Goal: Task Accomplishment & Management: Manage account settings

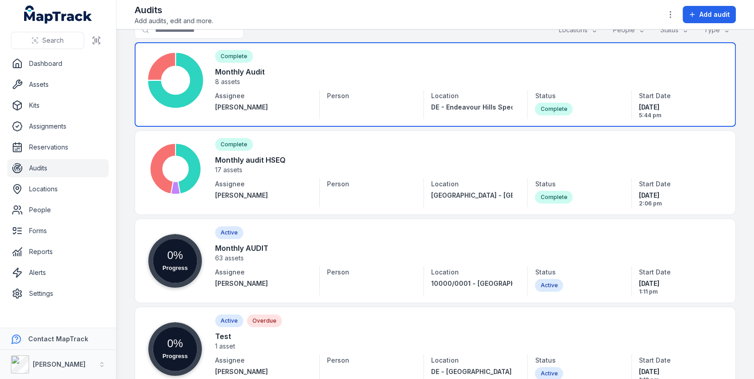
scroll to position [26, 0]
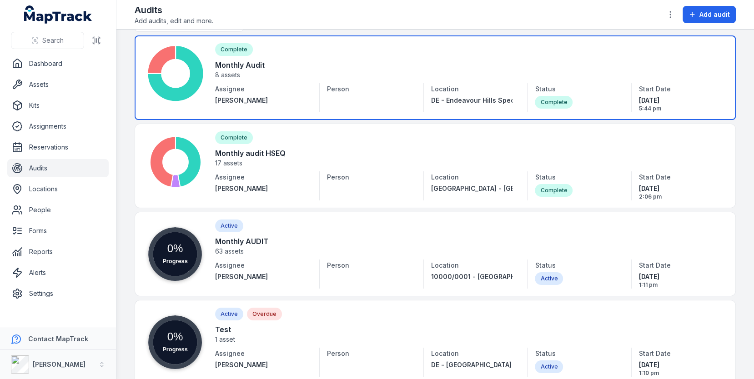
click at [461, 67] on link at bounding box center [436, 77] width 602 height 85
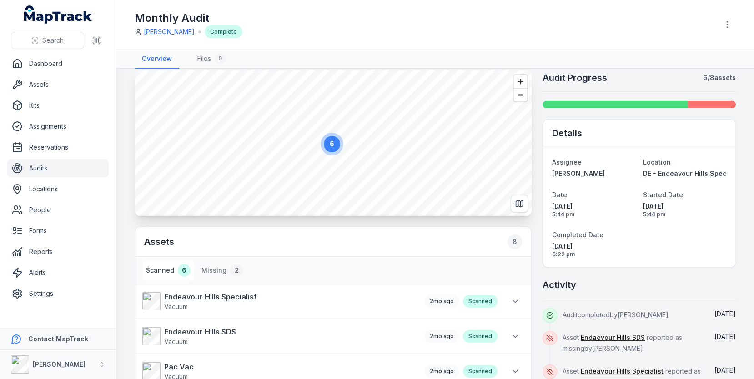
scroll to position [10, 0]
click at [430, 55] on nav "Overview Files 0" at bounding box center [436, 59] width 602 height 19
click at [374, 44] on div "Monthly Audit [PERSON_NAME] Complete" at bounding box center [436, 25] width 602 height 42
click at [44, 187] on link "Locations" at bounding box center [57, 189] width 101 height 18
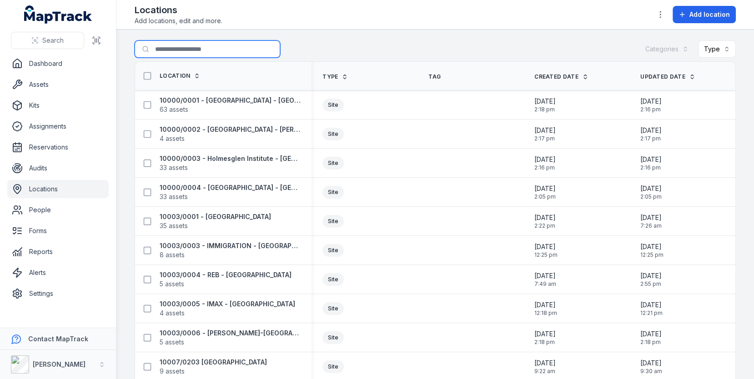
click at [217, 56] on input "Search for locations" at bounding box center [208, 48] width 146 height 17
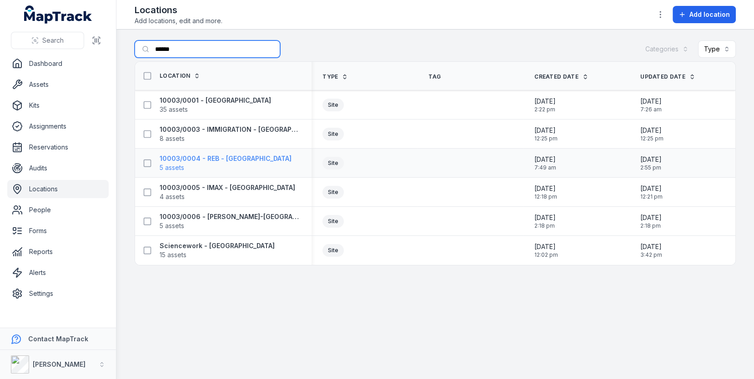
type input "******"
click at [238, 159] on strong "10003/0004 - REB - [GEOGRAPHIC_DATA]" at bounding box center [226, 158] width 132 height 9
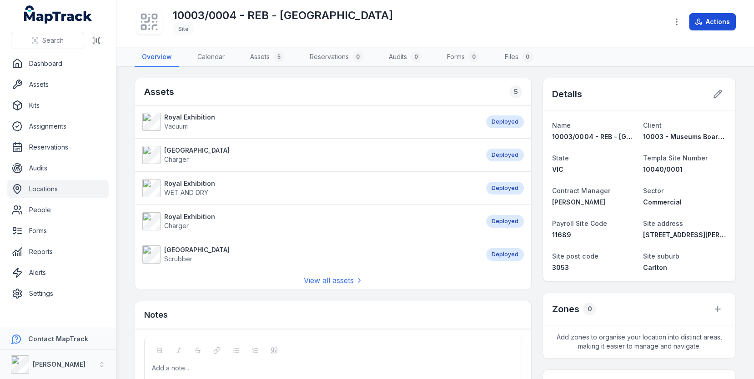
click at [703, 22] on icon at bounding box center [698, 21] width 7 height 7
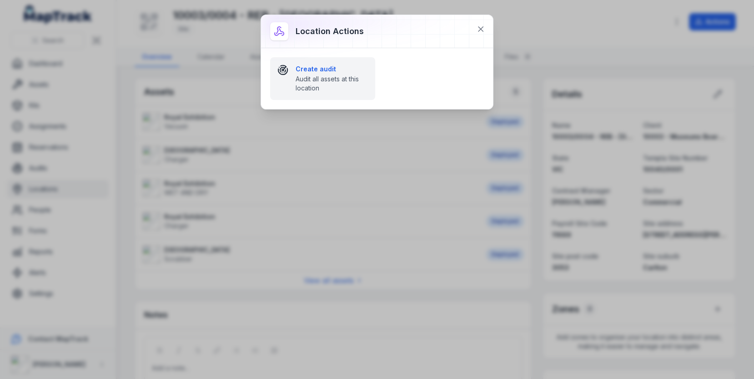
click at [329, 84] on span "Audit all assets at this location" at bounding box center [332, 84] width 72 height 18
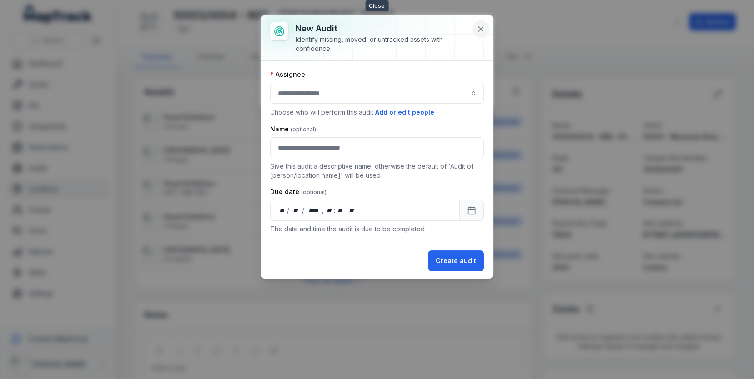
click at [484, 25] on icon at bounding box center [480, 29] width 9 height 9
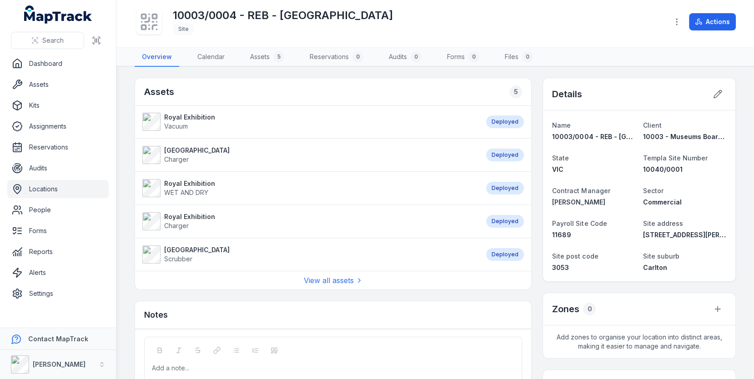
click at [434, 88] on div "Assets 5" at bounding box center [333, 92] width 396 height 28
click at [699, 29] on button "Actions" at bounding box center [712, 21] width 47 height 17
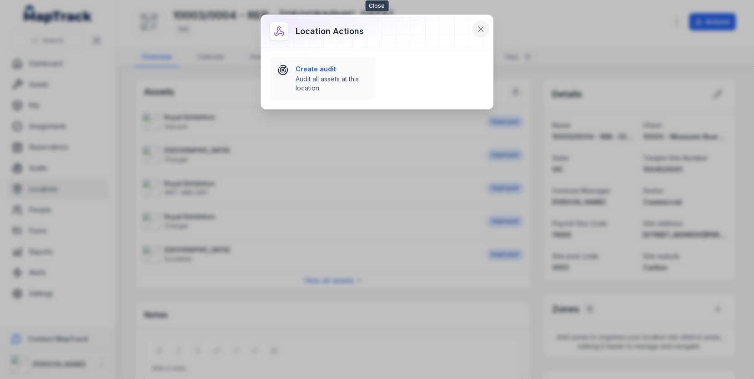
click at [477, 32] on icon at bounding box center [480, 29] width 9 height 9
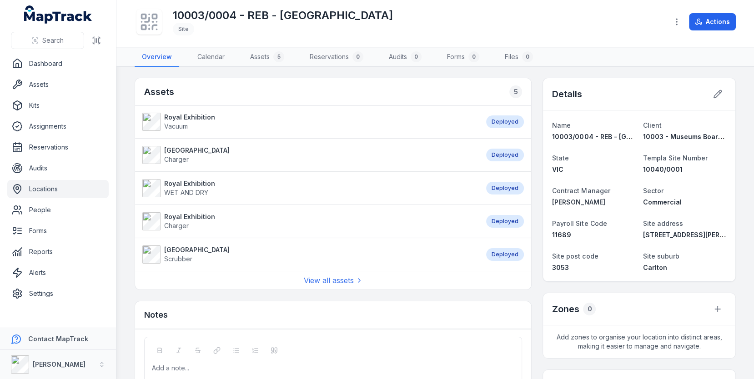
click at [51, 194] on link "Locations" at bounding box center [57, 189] width 101 height 18
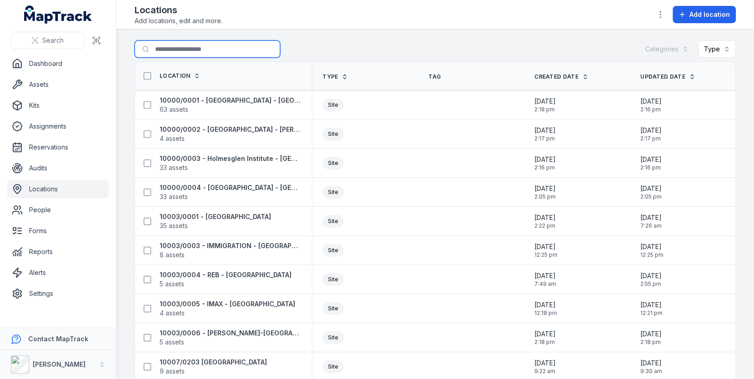
click at [206, 55] on input "Search for locations" at bounding box center [208, 48] width 146 height 17
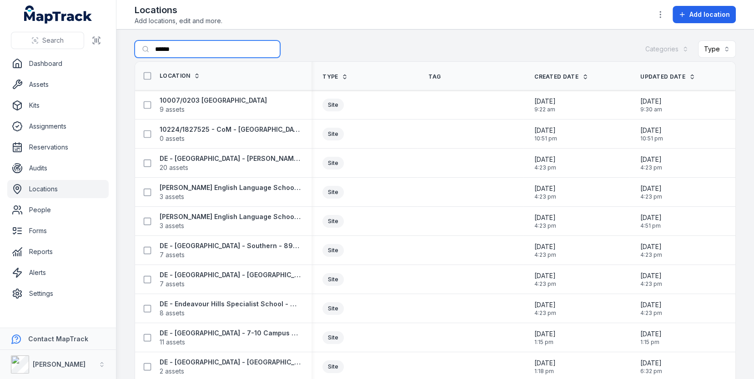
scroll to position [423, 0]
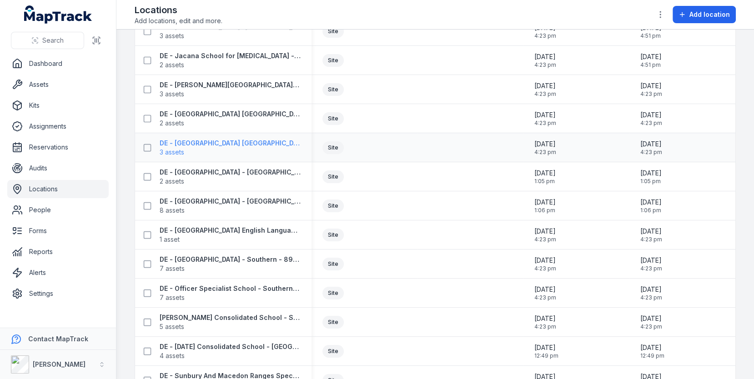
type input "******"
click at [248, 149] on span "3 assets" at bounding box center [230, 152] width 141 height 9
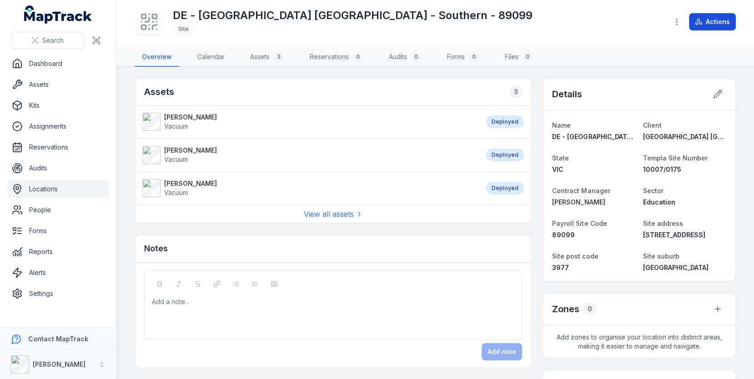
click at [713, 24] on button "Actions" at bounding box center [712, 21] width 47 height 17
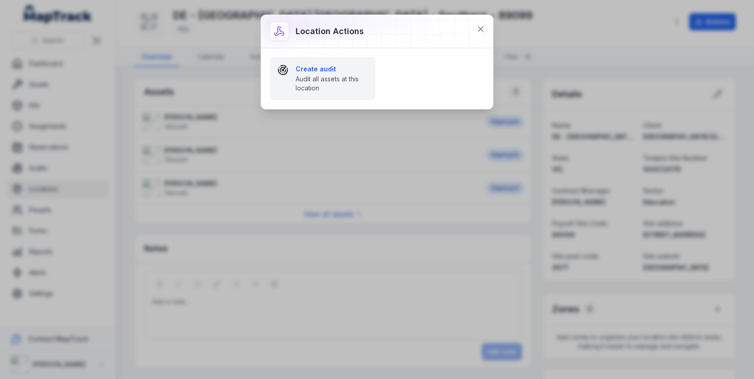
click at [326, 91] on span "Audit all assets at this location" at bounding box center [332, 84] width 72 height 18
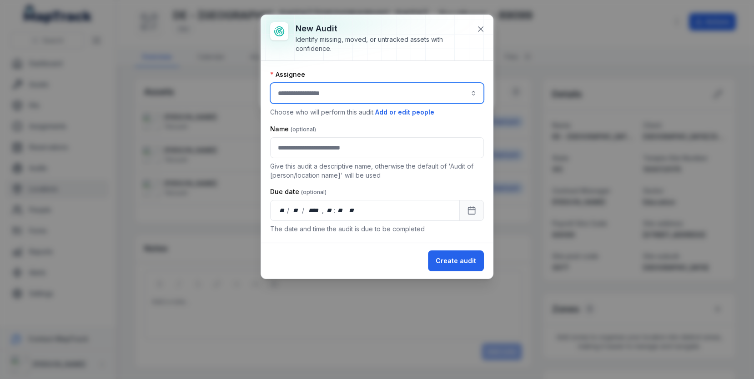
click at [366, 96] on input "audit-add:assignee_id-label" at bounding box center [377, 93] width 214 height 21
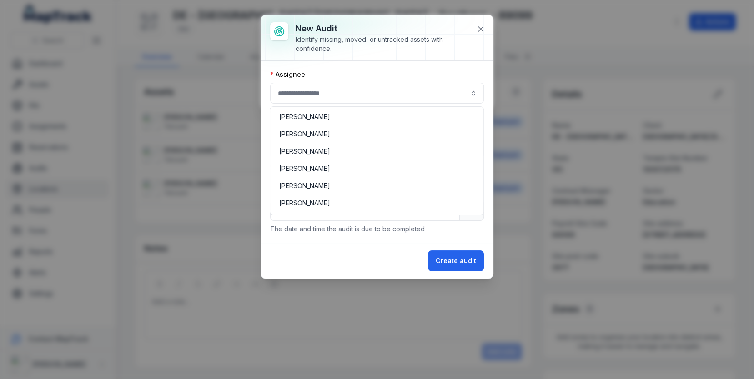
click at [376, 45] on div "**********" at bounding box center [377, 147] width 232 height 264
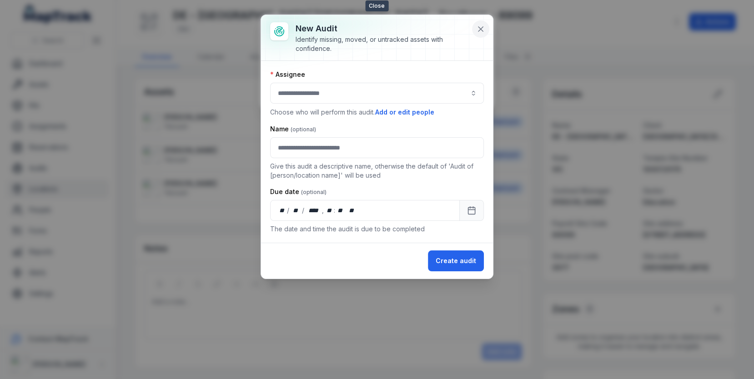
click at [486, 27] on button at bounding box center [480, 28] width 17 height 17
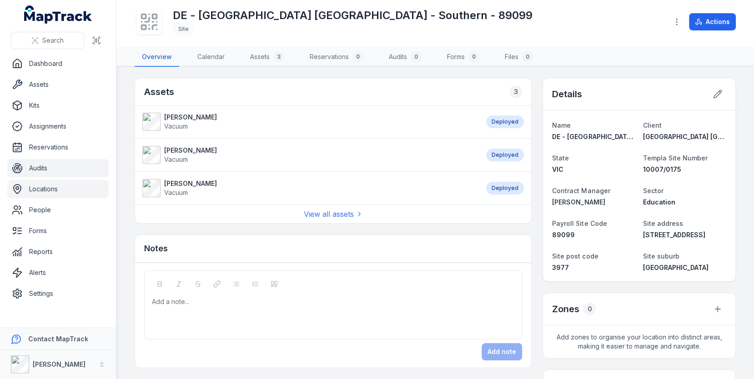
click at [77, 161] on link "Audits" at bounding box center [57, 168] width 101 height 18
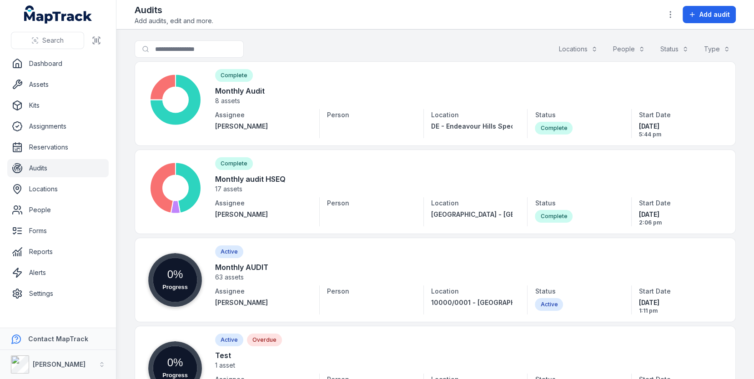
click at [120, 166] on main "Search for audits Locations People Status Type Complete Monthly Audit 8 assets …" at bounding box center [435, 205] width 638 height 350
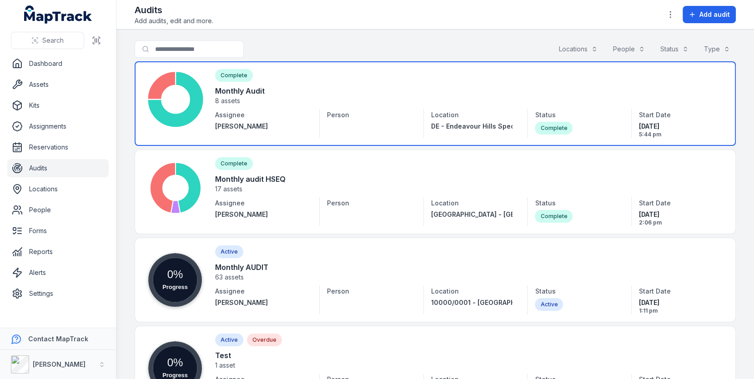
click at [324, 121] on link at bounding box center [436, 103] width 602 height 85
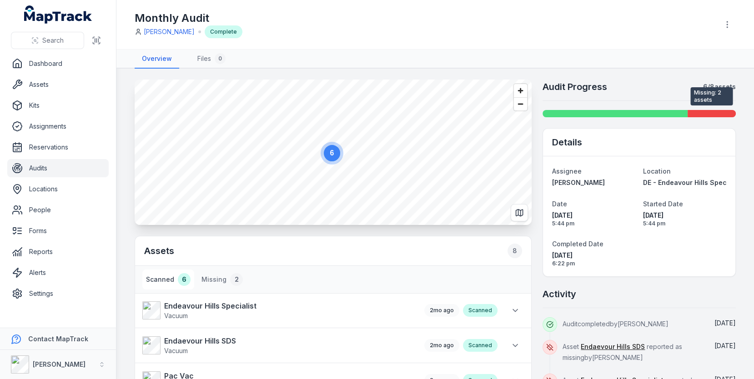
click at [705, 110] on div at bounding box center [712, 113] width 48 height 7
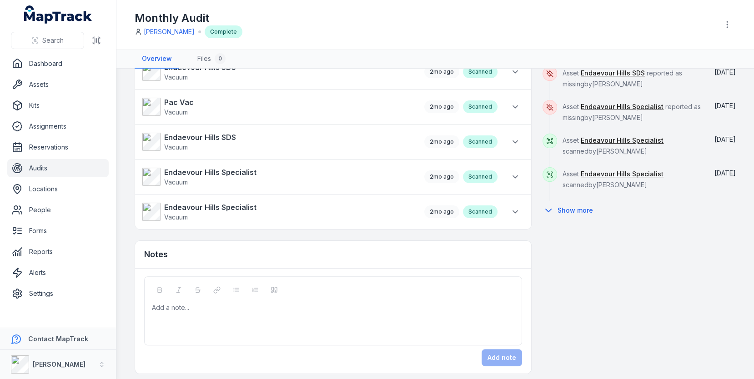
scroll to position [232, 0]
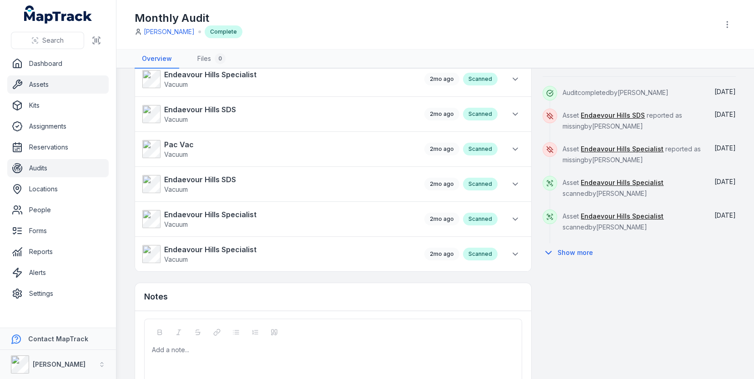
click at [58, 85] on link "Assets" at bounding box center [57, 85] width 101 height 18
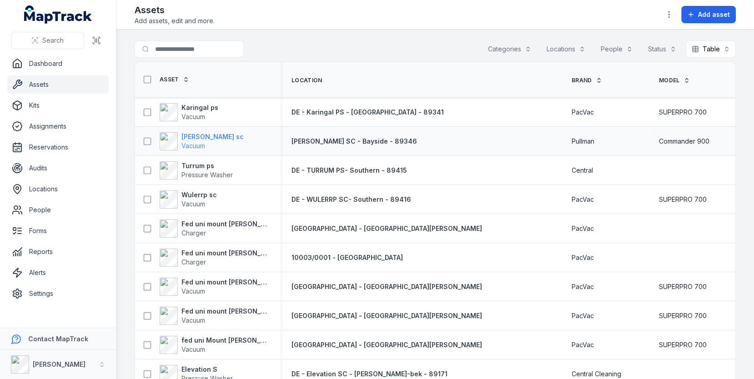
click at [199, 139] on strong "[PERSON_NAME] sc" at bounding box center [213, 136] width 62 height 9
click at [399, 52] on div "Search for assets Categories Locations People Status Table *****" at bounding box center [436, 50] width 602 height 21
click at [47, 169] on link "Audits" at bounding box center [57, 168] width 101 height 18
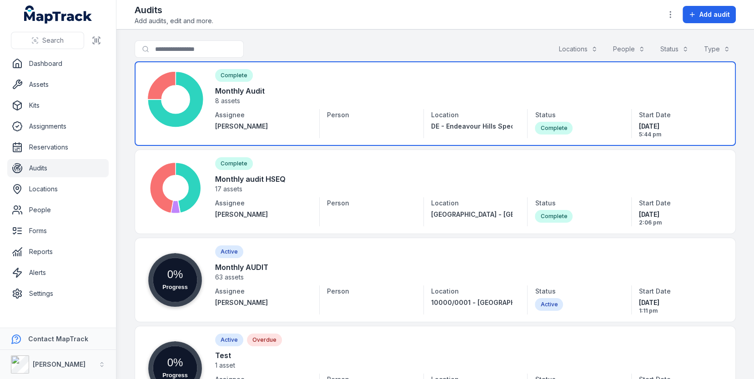
click at [323, 106] on link at bounding box center [436, 103] width 602 height 85
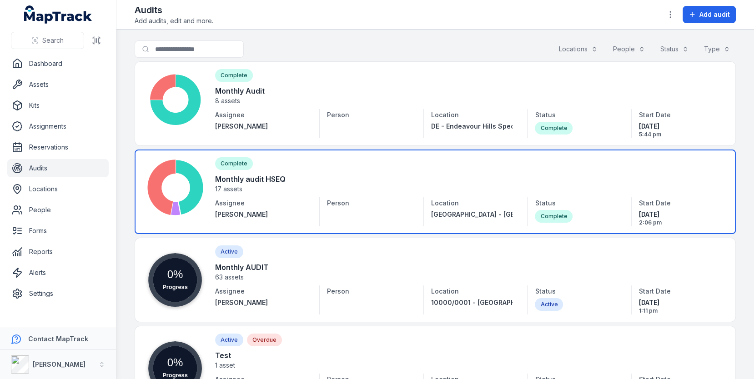
click at [307, 185] on link at bounding box center [436, 192] width 602 height 85
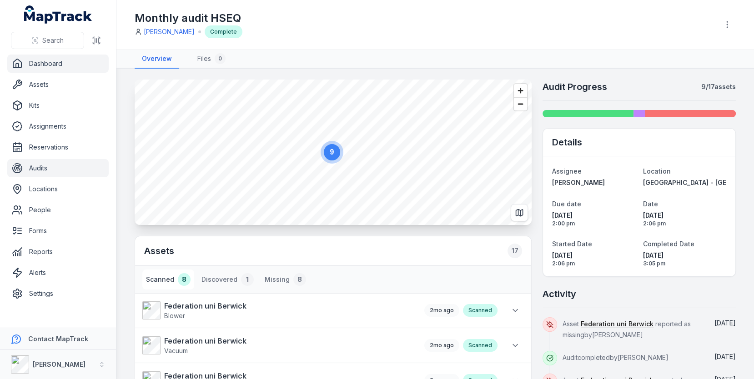
click at [61, 65] on link "Dashboard" at bounding box center [57, 64] width 101 height 18
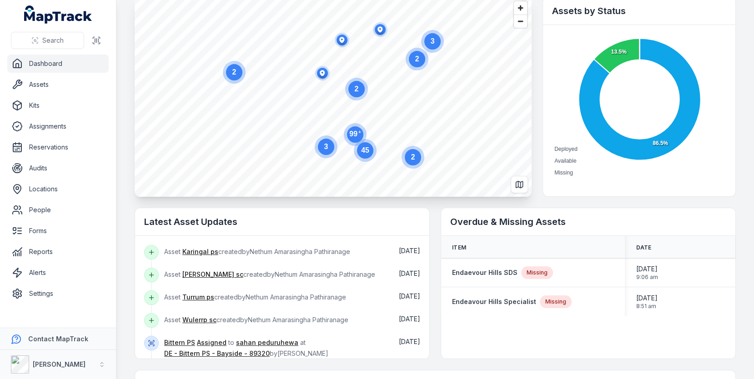
scroll to position [55, 0]
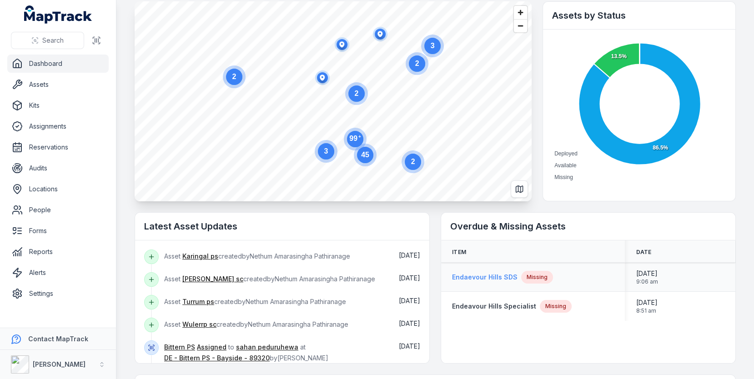
click at [488, 277] on strong "Endaevour Hills SDS" at bounding box center [485, 277] width 66 height 9
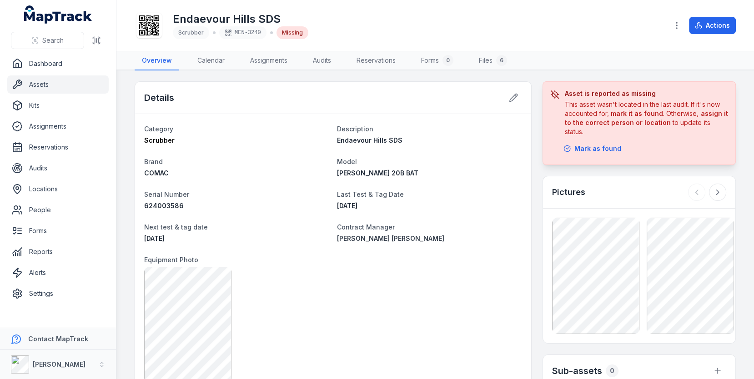
click at [599, 116] on div "This asset wasn't located in the last audit. If it's now accounted for, mark it…" at bounding box center [646, 118] width 163 height 36
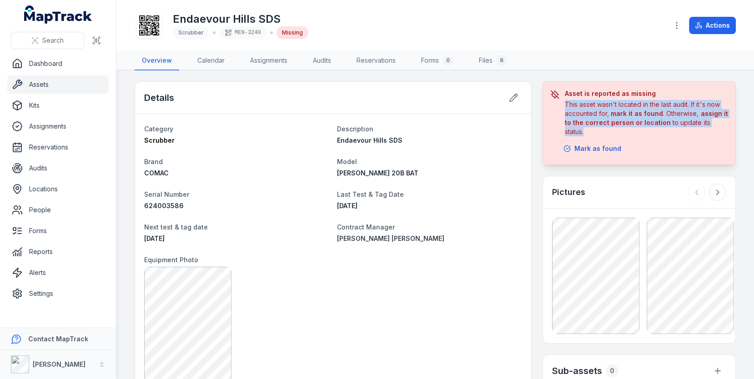
click at [599, 116] on div "This asset wasn't located in the last audit. If it's now accounted for, mark it…" at bounding box center [646, 118] width 163 height 36
click at [598, 119] on strong "assign it to the correct person or location" at bounding box center [646, 118] width 163 height 17
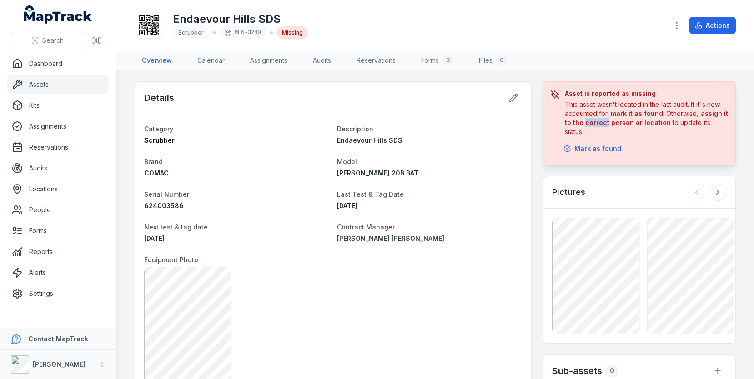
click at [598, 119] on strong "assign it to the correct person or location" at bounding box center [646, 118] width 163 height 17
click at [603, 111] on div "This asset wasn't located in the last audit. If it's now accounted for, mark it…" at bounding box center [646, 118] width 163 height 36
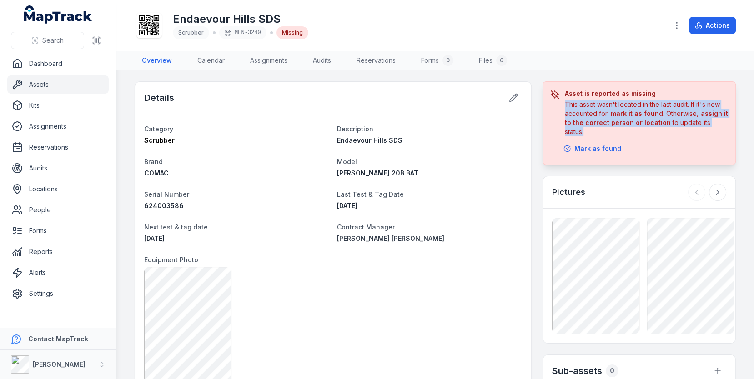
click at [603, 111] on div "This asset wasn't located in the last audit. If it's now accounted for, mark it…" at bounding box center [646, 118] width 163 height 36
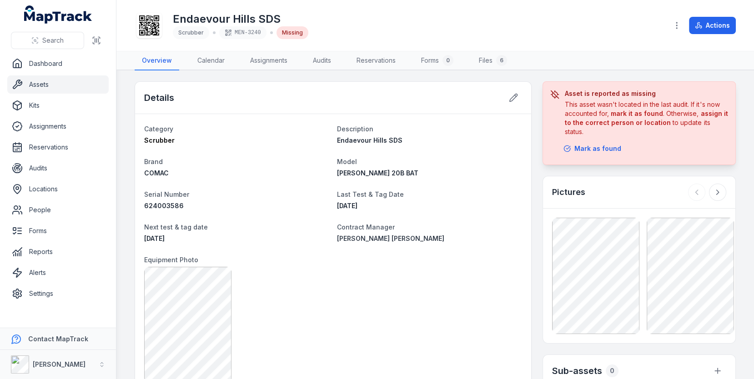
click at [65, 84] on link "Assets" at bounding box center [57, 85] width 101 height 18
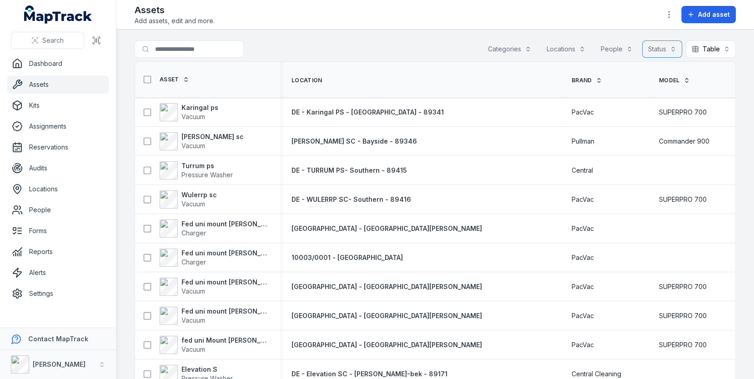
click at [670, 52] on button "Status" at bounding box center [662, 48] width 40 height 17
click at [629, 101] on div "Missing" at bounding box center [636, 105] width 76 height 9
click at [428, 32] on main "Search for assets Categories Locations People Status (1) ******* Table ***** As…" at bounding box center [435, 205] width 638 height 350
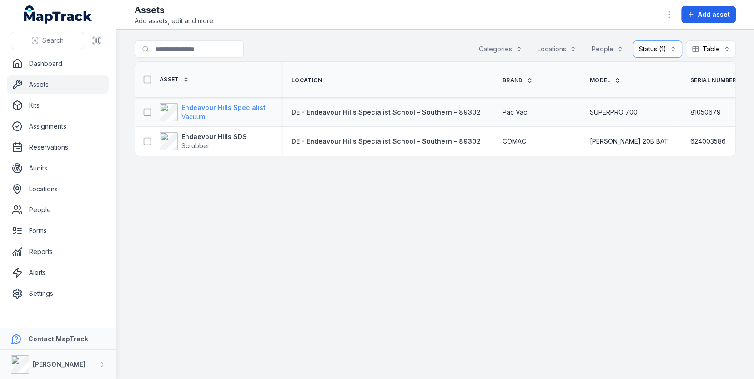
click at [228, 112] on span "Vacuum" at bounding box center [224, 116] width 84 height 9
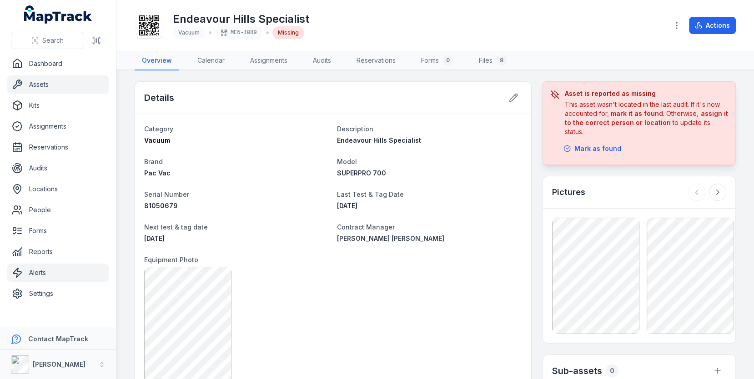
click at [78, 264] on link "Alerts" at bounding box center [57, 273] width 101 height 18
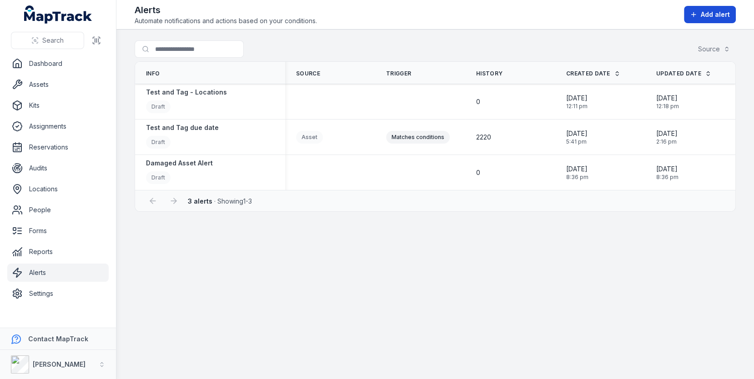
click at [701, 16] on button "Add alert" at bounding box center [710, 14] width 52 height 17
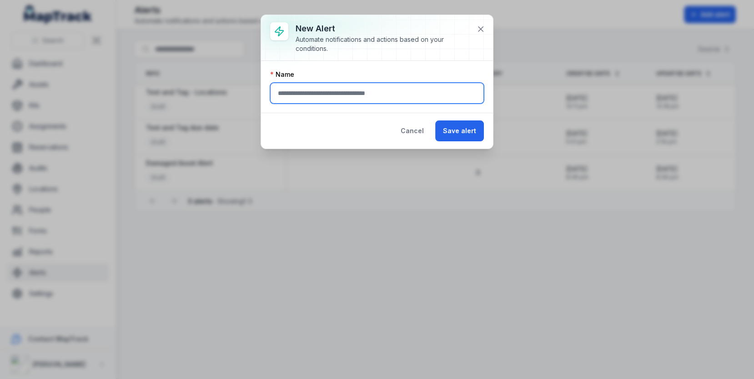
click at [368, 93] on input "text" at bounding box center [377, 93] width 214 height 21
type input "**********"
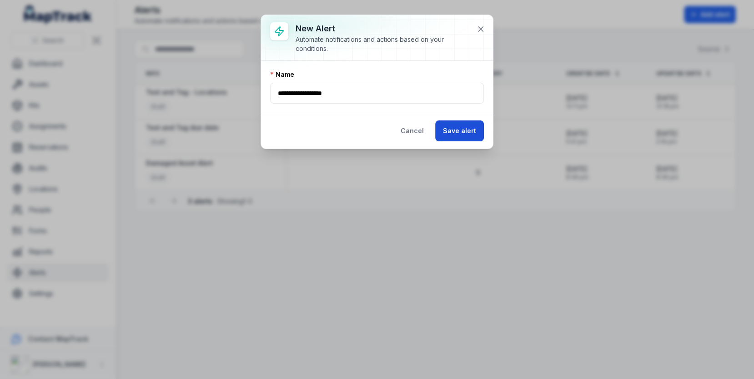
click at [463, 127] on button "Save alert" at bounding box center [459, 131] width 49 height 21
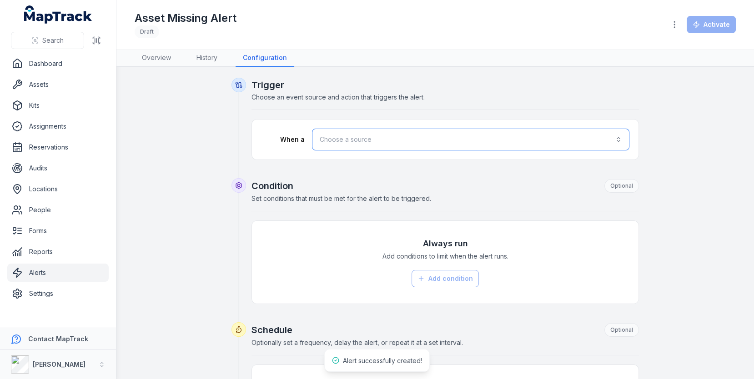
click at [327, 139] on button "Choose a source" at bounding box center [471, 140] width 318 height 22
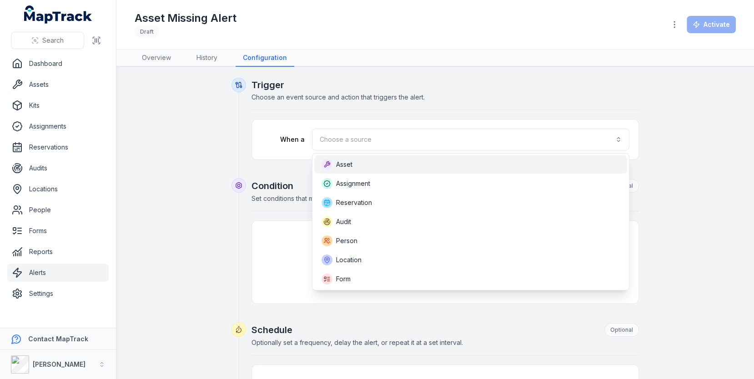
click at [353, 169] on div "Asset" at bounding box center [471, 164] width 299 height 11
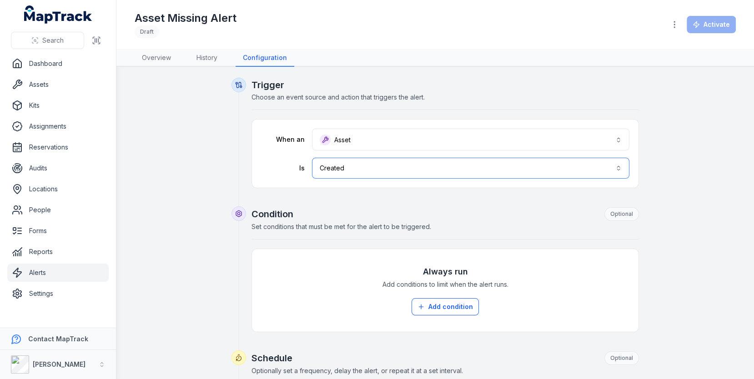
click at [372, 172] on button "Created ******" at bounding box center [471, 168] width 318 height 21
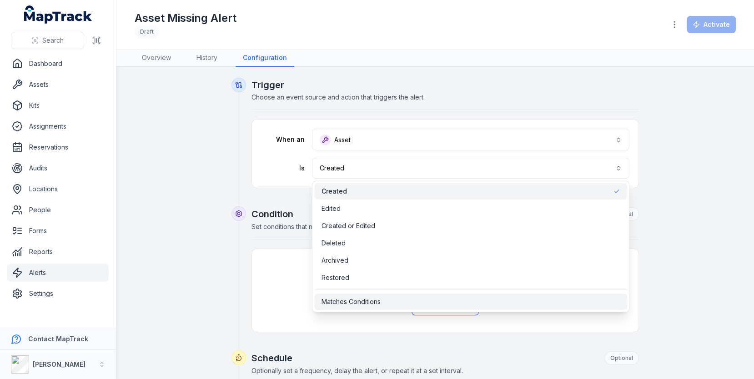
click at [372, 299] on span "Matches Conditions" at bounding box center [351, 302] width 59 height 9
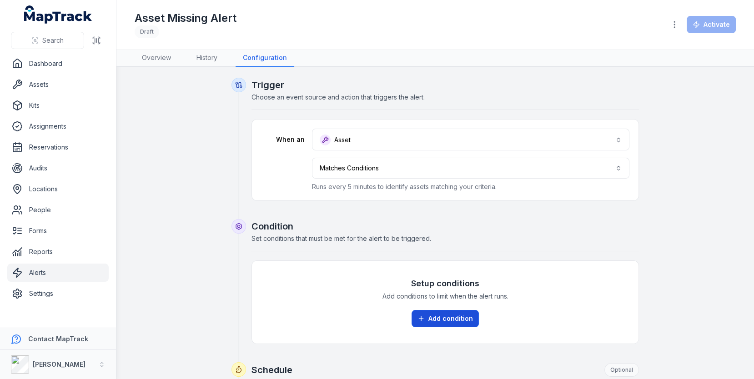
click at [450, 319] on button "Add condition" at bounding box center [445, 318] width 67 height 17
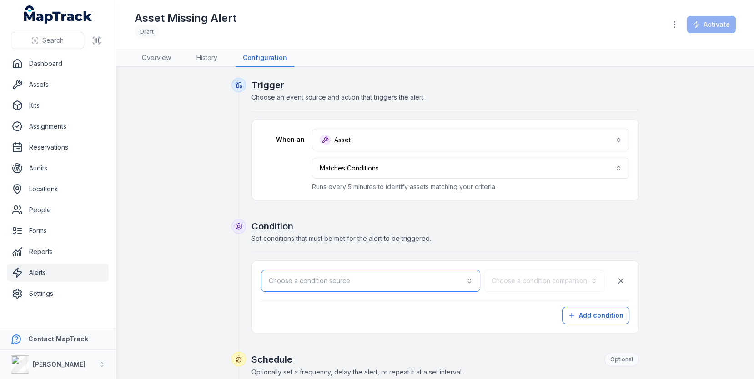
click at [412, 283] on button "Choose a condition source" at bounding box center [370, 281] width 219 height 22
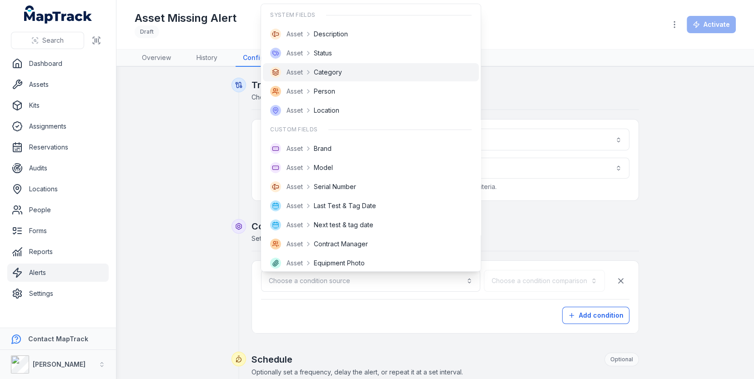
click at [354, 64] on div "Asset Category" at bounding box center [371, 72] width 216 height 18
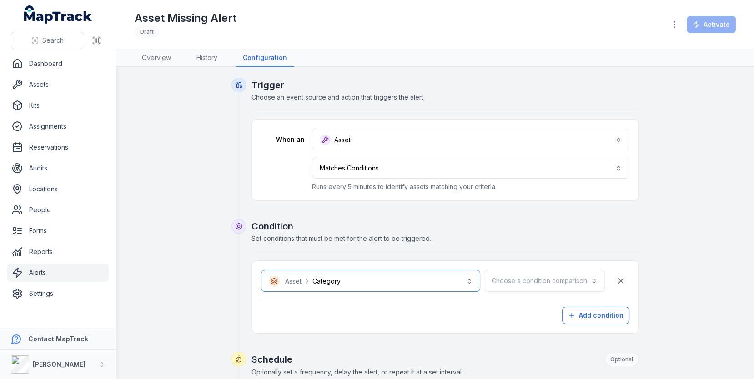
click at [389, 284] on button "**********" at bounding box center [370, 281] width 219 height 22
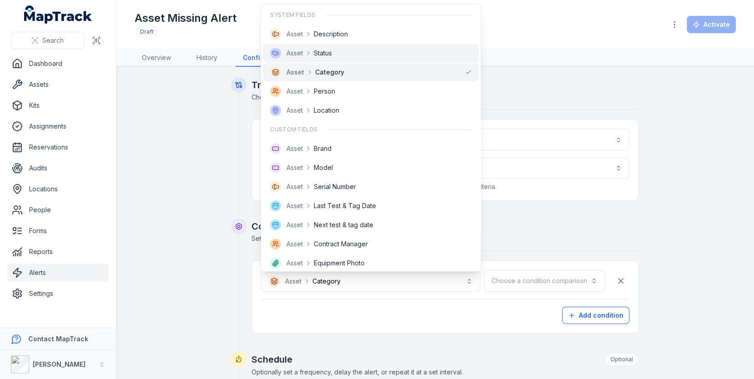
click at [351, 61] on div "Asset Status" at bounding box center [371, 53] width 216 height 18
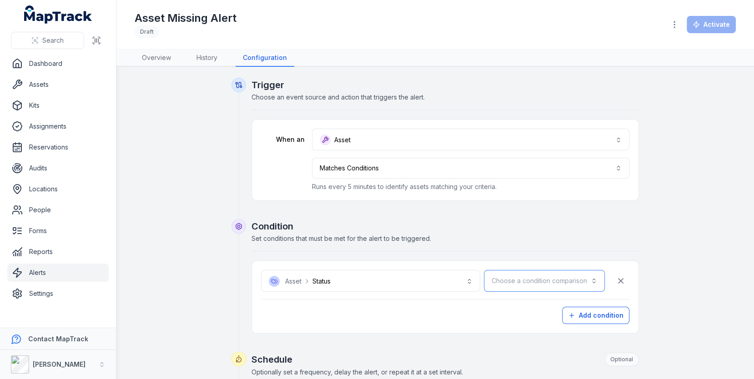
click at [546, 283] on button "Choose a condition comparison" at bounding box center [544, 281] width 121 height 22
click at [546, 299] on div "Is" at bounding box center [566, 304] width 77 height 16
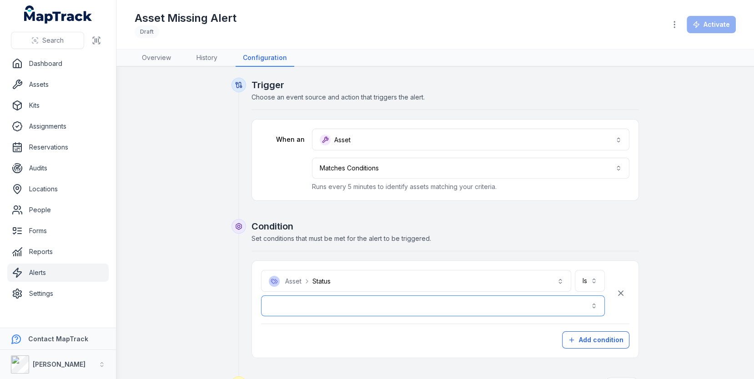
click at [437, 299] on button "button" at bounding box center [433, 306] width 344 height 21
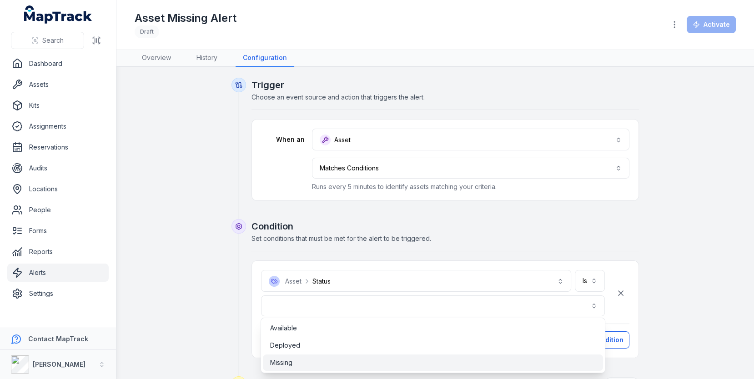
click at [366, 357] on div "Missing" at bounding box center [433, 363] width 340 height 16
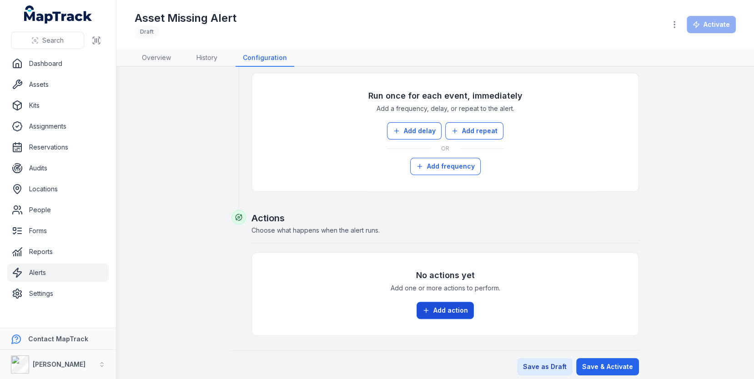
click at [440, 304] on button "Add action" at bounding box center [445, 310] width 57 height 17
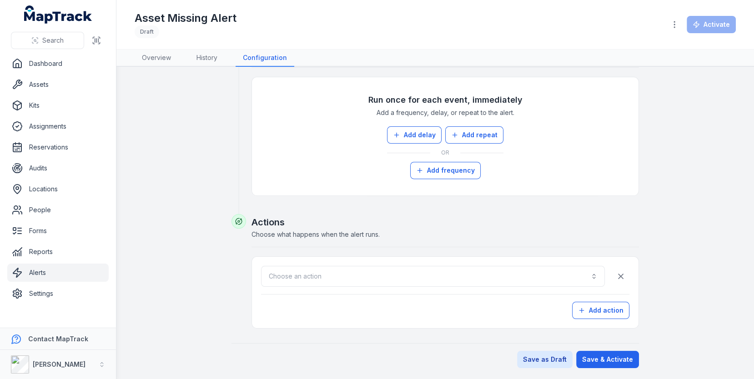
scroll to position [334, 0]
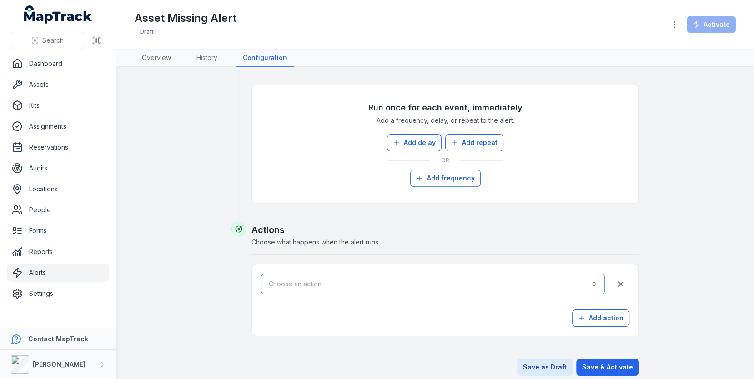
click at [388, 274] on button "Choose an action" at bounding box center [433, 284] width 344 height 21
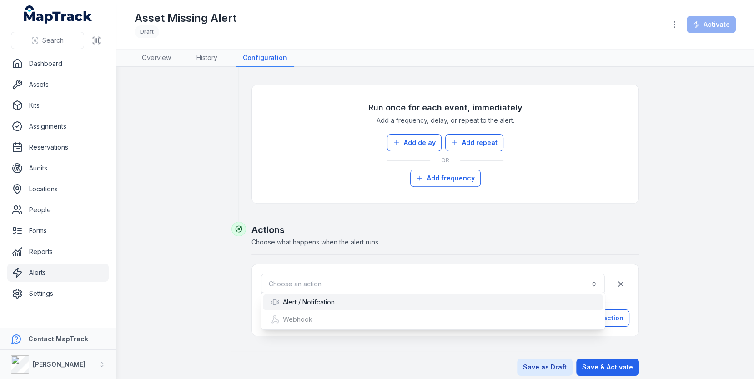
click at [355, 295] on div "Alert / Notifcation" at bounding box center [433, 302] width 340 height 16
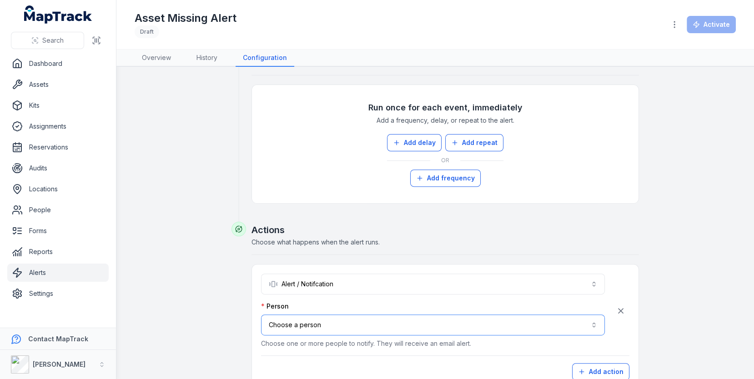
click at [334, 315] on button "Choose a person" at bounding box center [433, 325] width 344 height 21
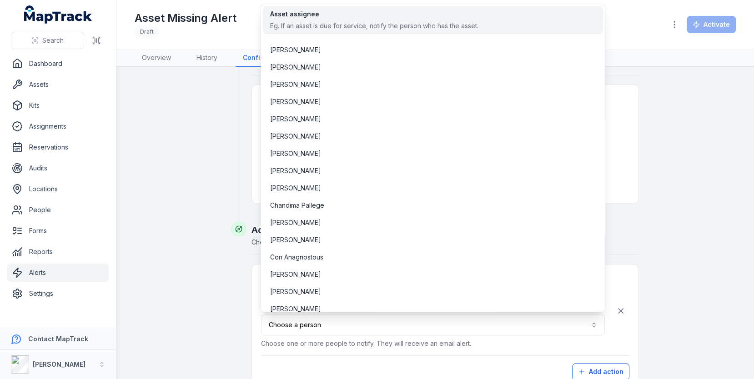
click at [350, 13] on div "Asset assignee" at bounding box center [374, 14] width 208 height 9
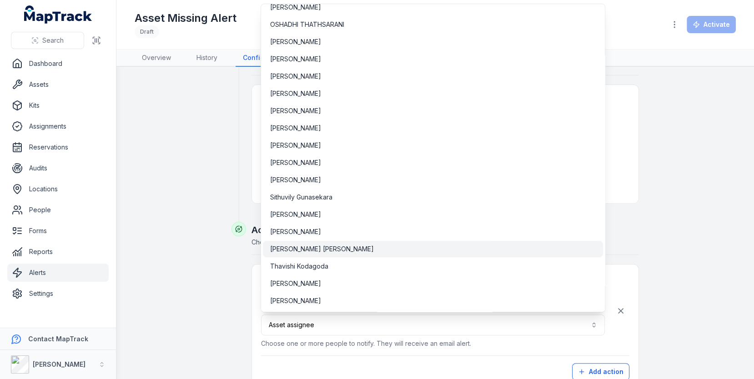
scroll to position [577, 0]
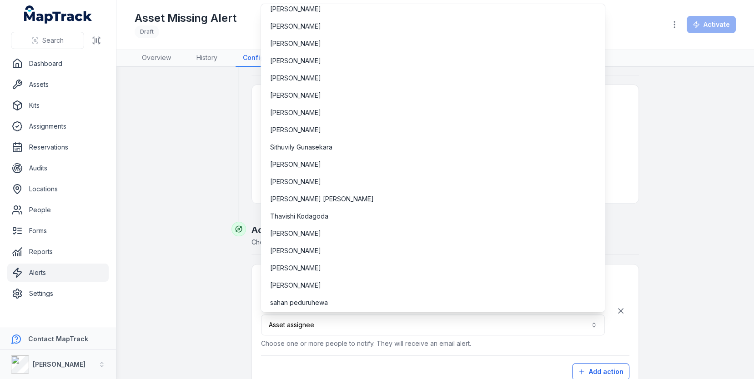
click at [693, 198] on div "**********" at bounding box center [436, 86] width 602 height 687
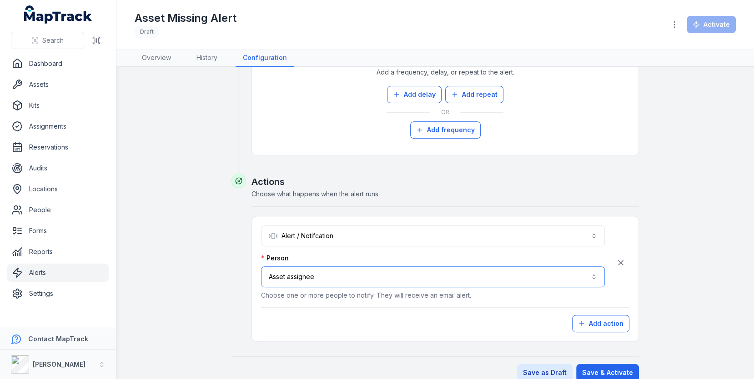
scroll to position [388, 0]
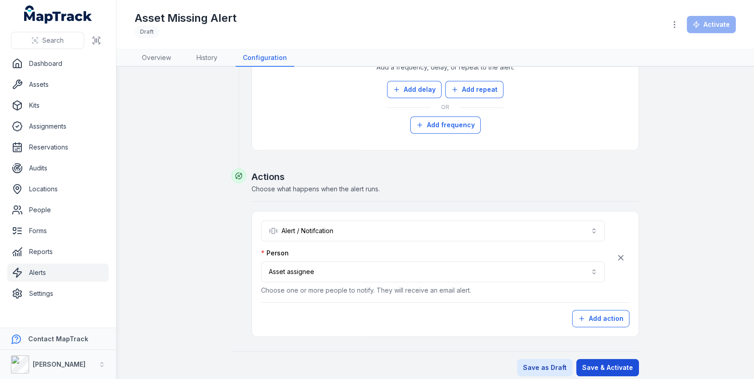
click at [612, 359] on button "Save & Activate" at bounding box center [607, 367] width 63 height 17
